Goal: Navigation & Orientation: Find specific page/section

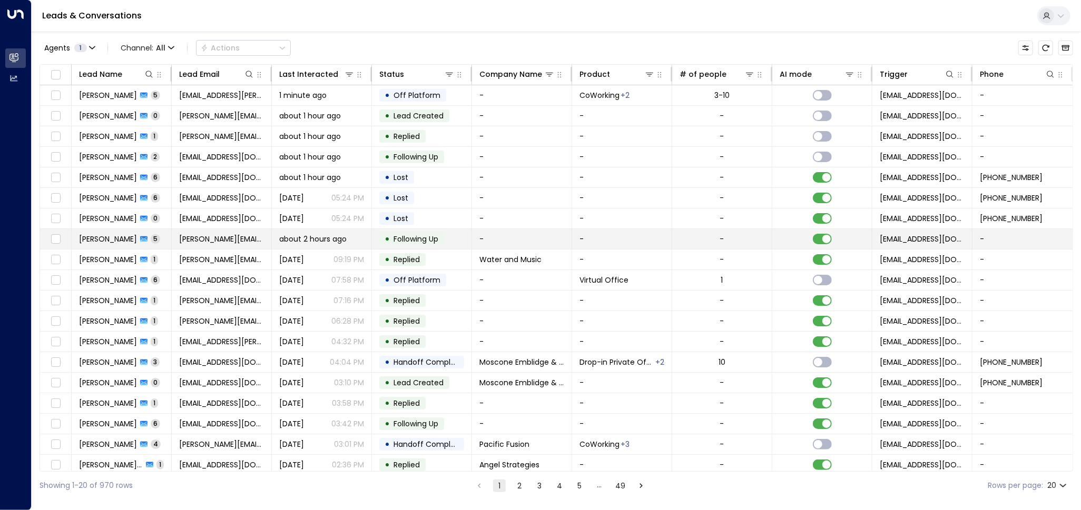
scroll to position [28, 0]
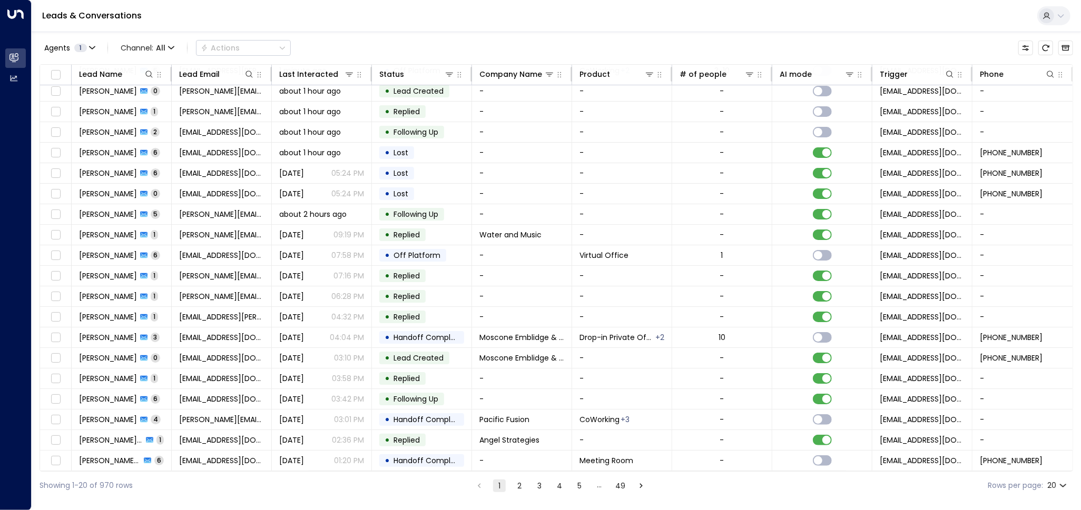
click at [519, 487] on button "2" at bounding box center [519, 486] width 13 height 13
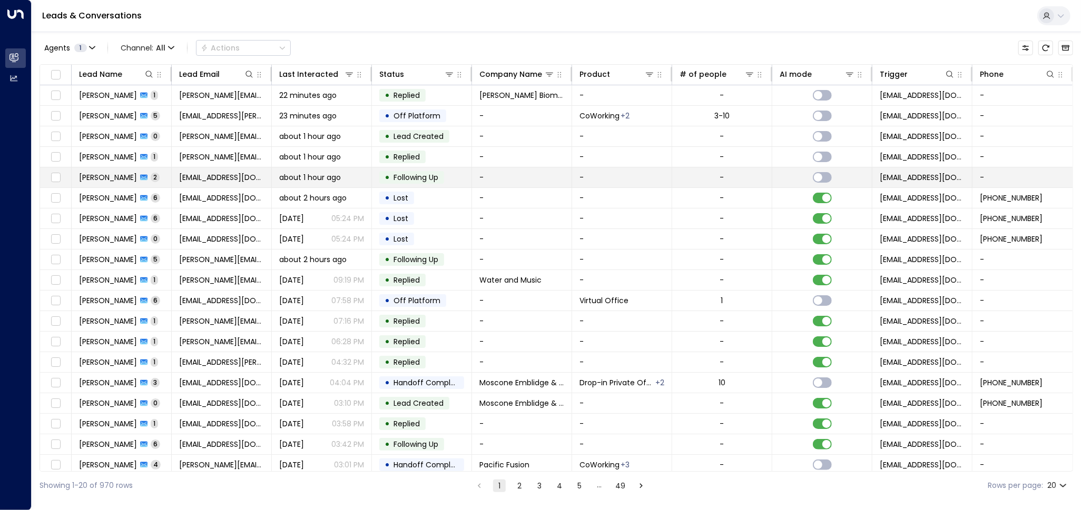
scroll to position [28, 0]
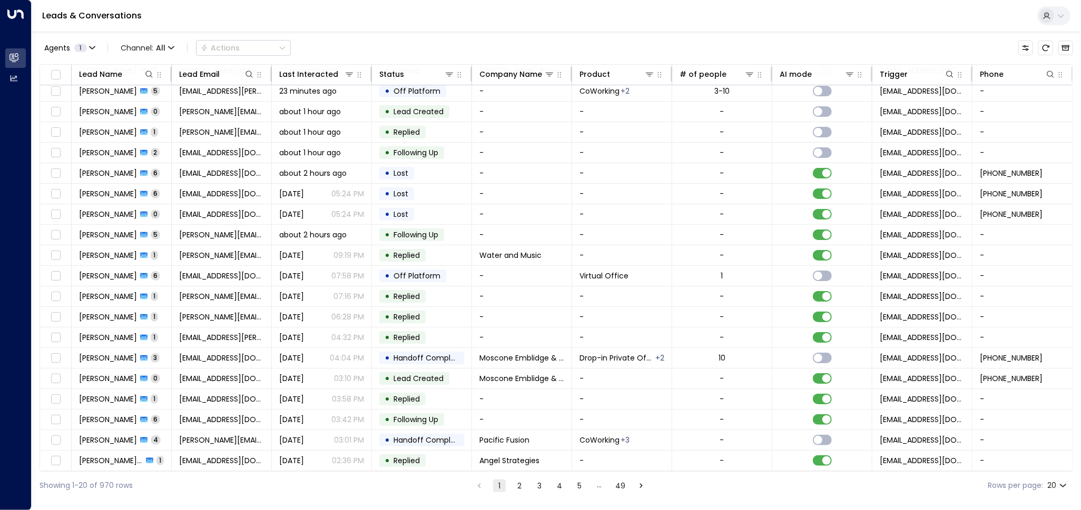
click at [516, 488] on button "2" at bounding box center [519, 486] width 13 height 13
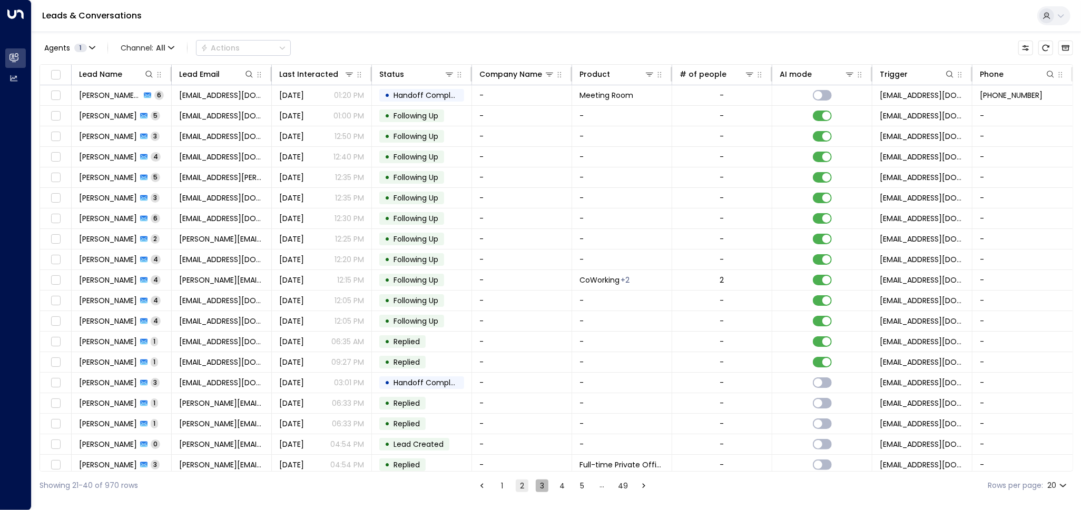
click at [541, 487] on button "3" at bounding box center [542, 486] width 13 height 13
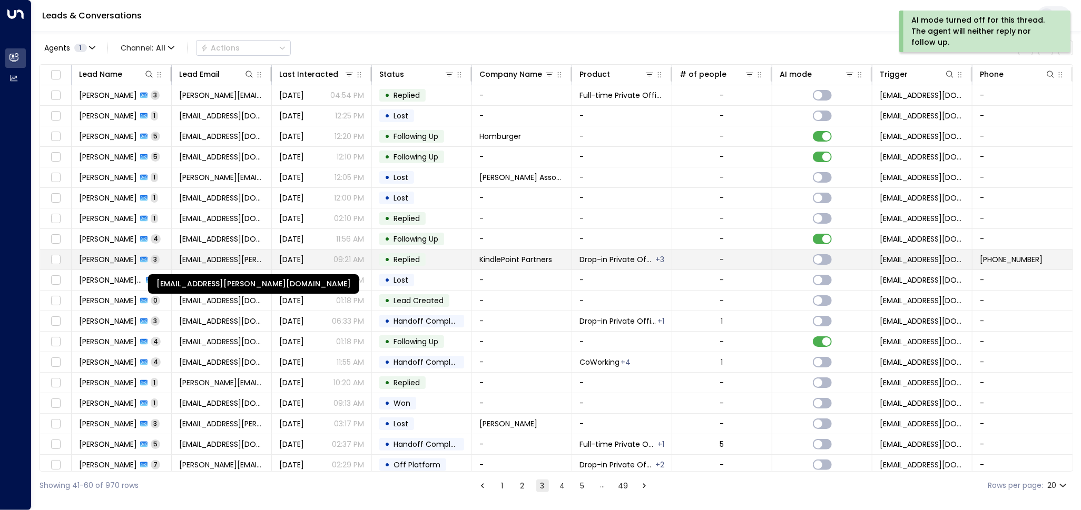
scroll to position [28, 0]
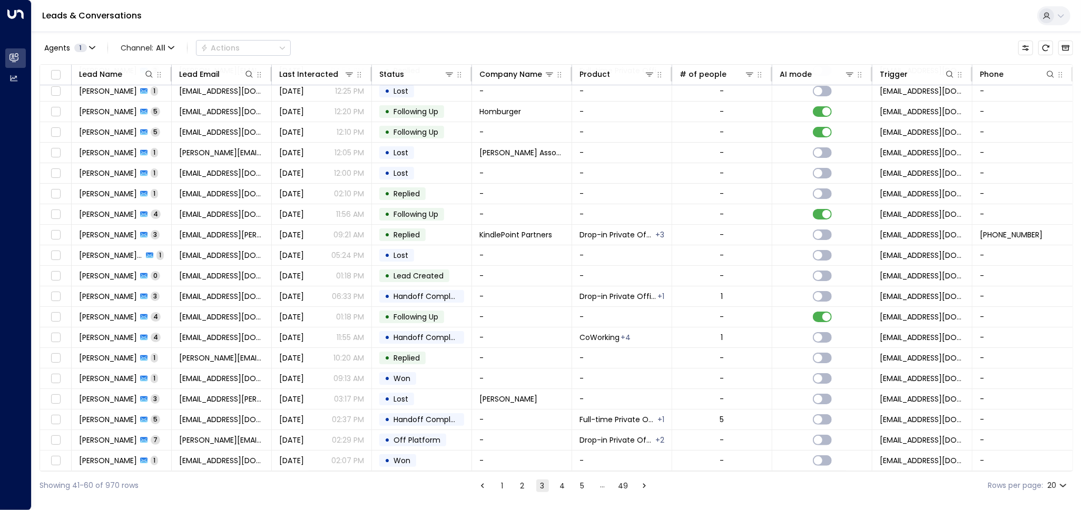
click at [557, 485] on button "4" at bounding box center [562, 486] width 13 height 13
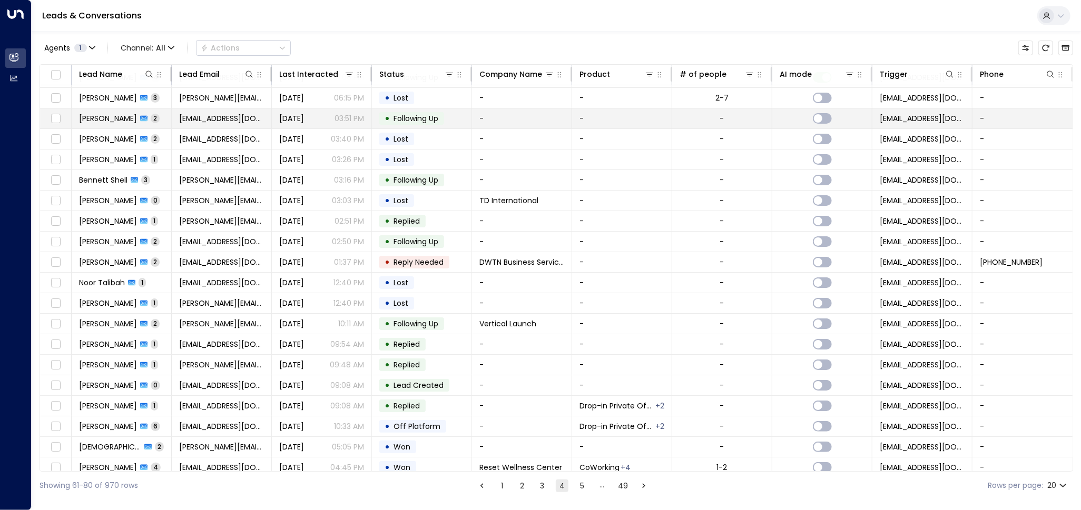
scroll to position [28, 0]
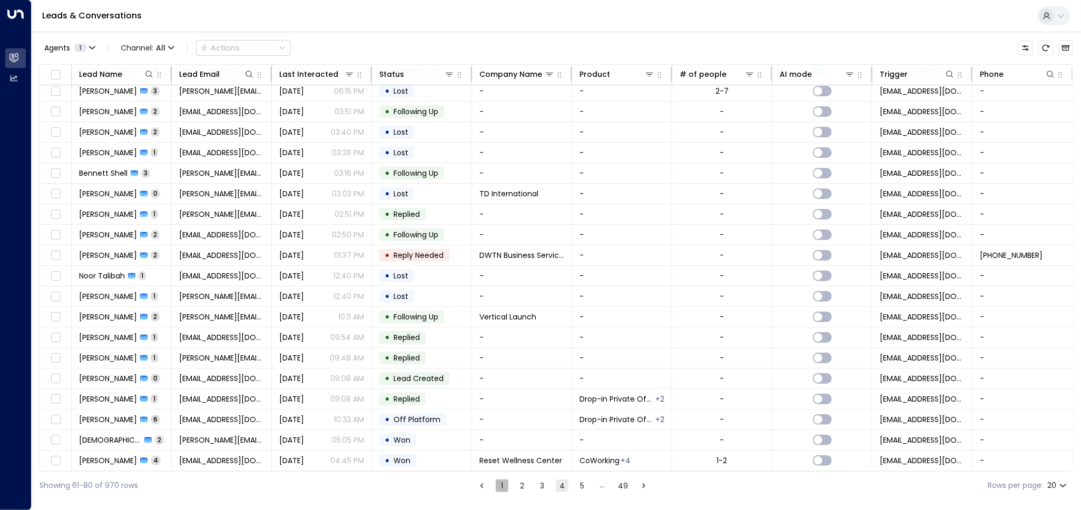
click at [505, 487] on button "1" at bounding box center [501, 486] width 13 height 13
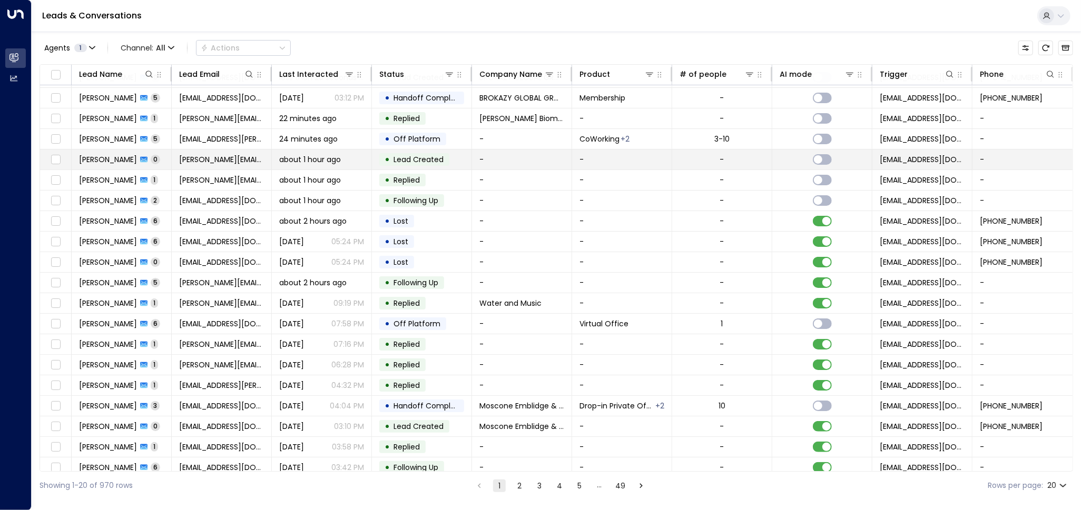
scroll to position [28, 0]
